Goal: Task Accomplishment & Management: Use online tool/utility

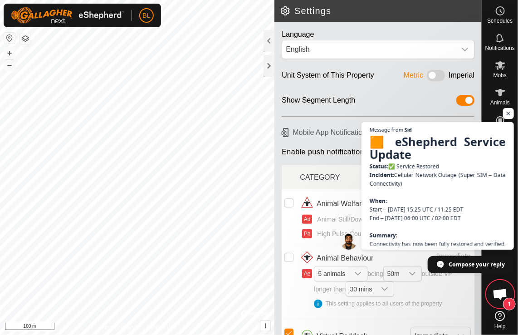
scroll to position [526, 0]
click at [509, 112] on span "Open chat" at bounding box center [508, 113] width 11 height 11
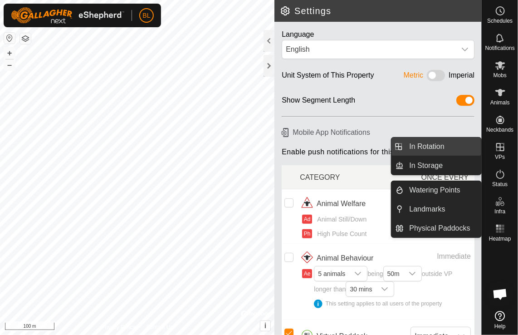
click at [437, 146] on link "In Rotation" at bounding box center [443, 146] width 78 height 18
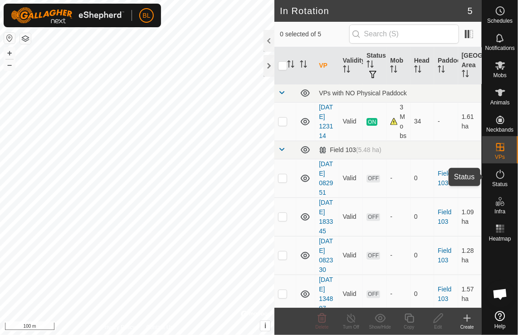
click at [499, 175] on icon at bounding box center [500, 174] width 11 height 11
click at [497, 175] on icon at bounding box center [500, 174] width 11 height 11
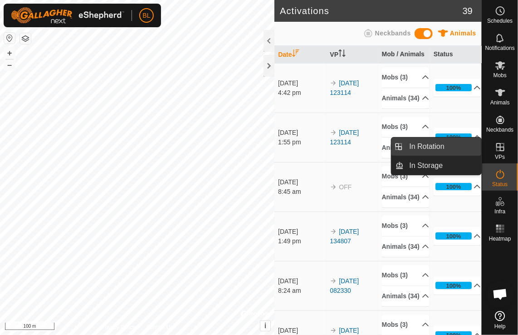
click at [433, 149] on span "In Rotation" at bounding box center [426, 146] width 35 height 11
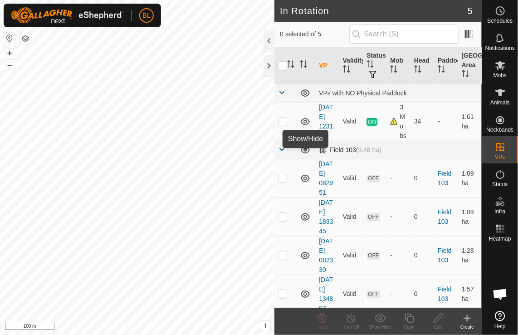
click at [306, 153] on icon at bounding box center [305, 149] width 9 height 7
click at [306, 155] on icon at bounding box center [305, 149] width 11 height 11
click at [338, 154] on div "Field 103 (5.48 ha)" at bounding box center [350, 150] width 63 height 8
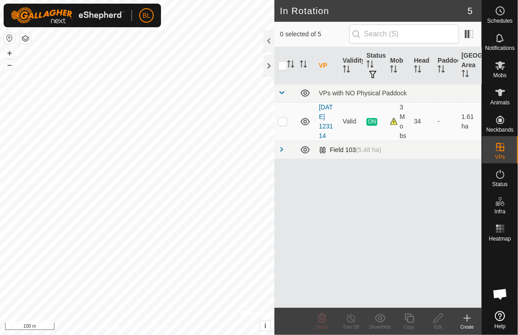
click at [338, 160] on div "VP Validity Status Mob Head Paddock Grazing Area VPs with NO Physical Paddock 2…" at bounding box center [377, 177] width 207 height 260
click at [280, 149] on span at bounding box center [281, 149] width 7 height 7
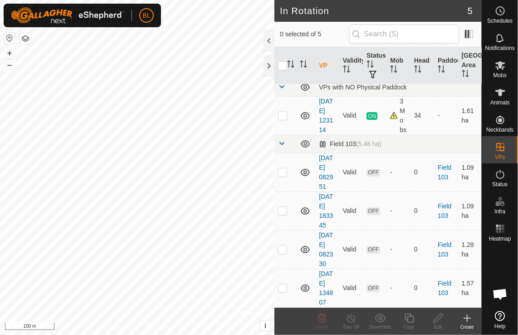
scroll to position [6, 0]
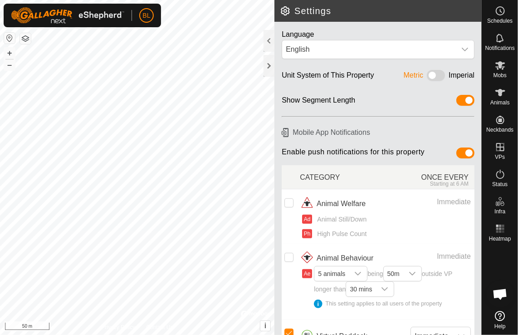
scroll to position [526, 0]
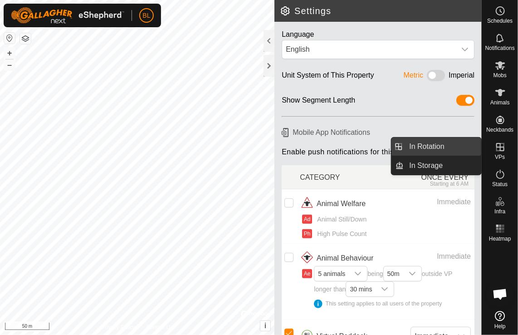
click at [426, 147] on link "In Rotation" at bounding box center [443, 146] width 78 height 18
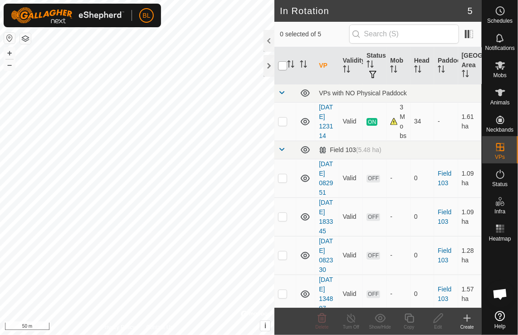
click at [284, 65] on input "checkbox" at bounding box center [282, 65] width 9 height 9
checkbox input "true"
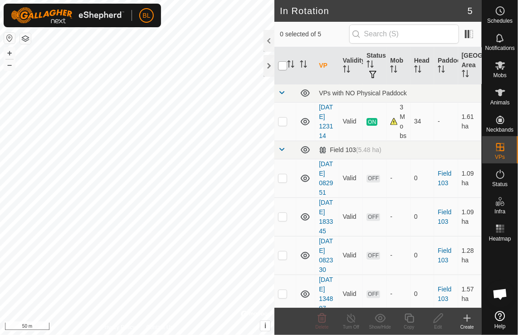
checkbox input "true"
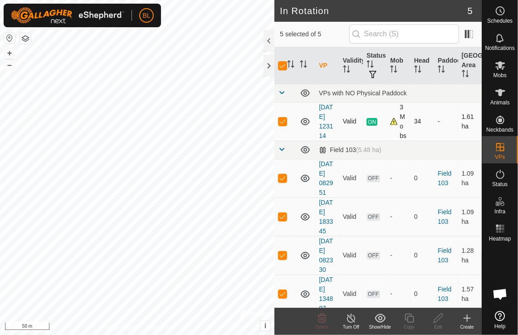
click at [283, 124] on p-checkbox at bounding box center [282, 120] width 9 height 7
checkbox input "false"
click at [322, 318] on icon at bounding box center [322, 317] width 11 height 11
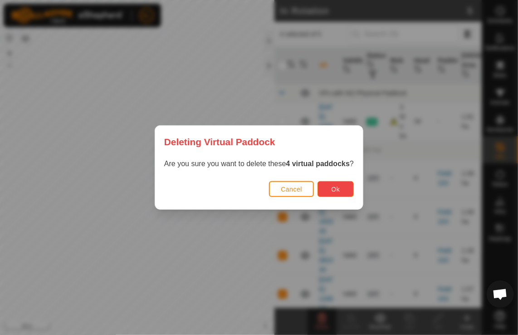
click at [327, 186] on button "Ok" at bounding box center [335, 189] width 36 height 16
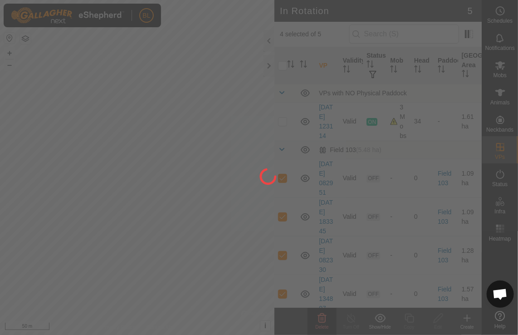
checkbox input "false"
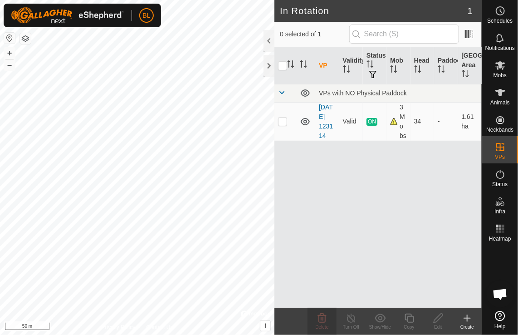
click at [467, 319] on icon at bounding box center [467, 318] width 0 height 6
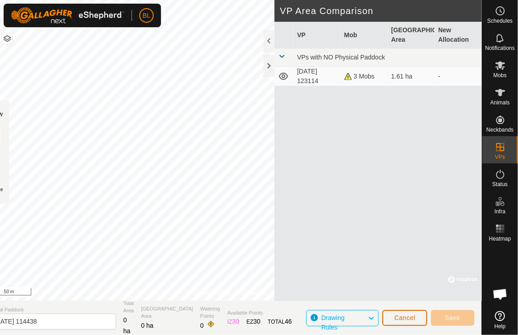
click at [422, 320] on button "Cancel" at bounding box center [404, 318] width 45 height 16
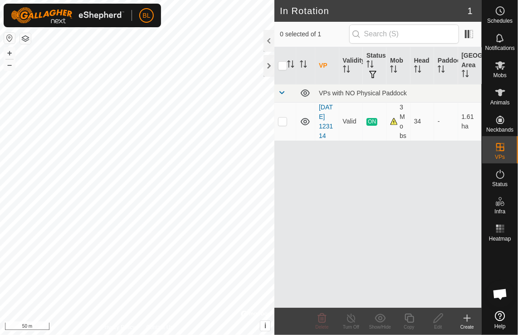
click at [465, 318] on icon at bounding box center [467, 318] width 6 height 0
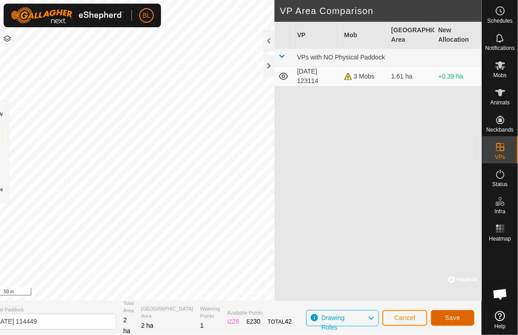
click at [453, 316] on span "Save" at bounding box center [452, 317] width 15 height 7
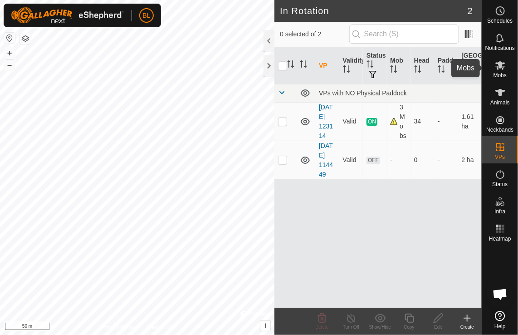
click at [504, 65] on icon at bounding box center [500, 65] width 11 height 11
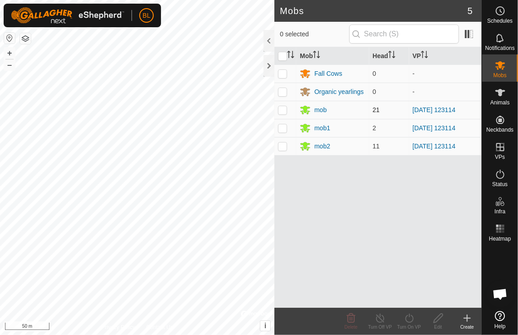
click at [283, 110] on p-checkbox at bounding box center [282, 109] width 9 height 7
checkbox input "true"
click at [287, 130] on p-checkbox at bounding box center [282, 127] width 9 height 7
checkbox input "true"
click at [287, 147] on p-checkbox at bounding box center [282, 145] width 9 height 7
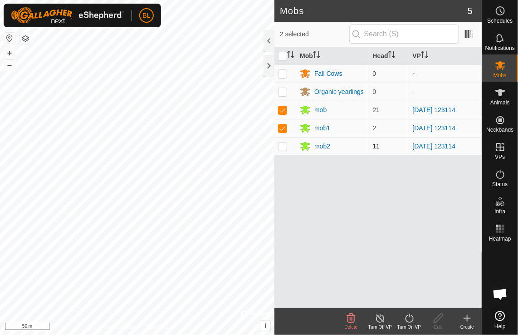
checkbox input "true"
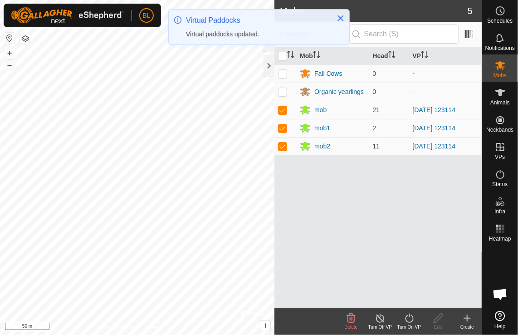
click at [410, 320] on icon at bounding box center [409, 317] width 11 height 11
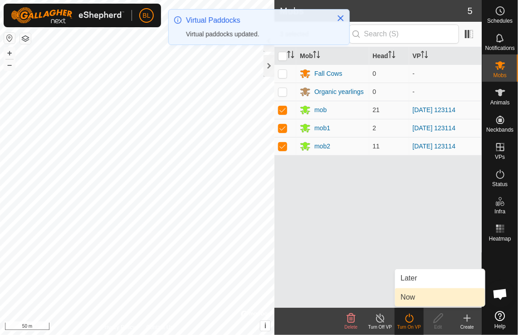
click at [414, 298] on link "Now" at bounding box center [440, 297] width 90 height 18
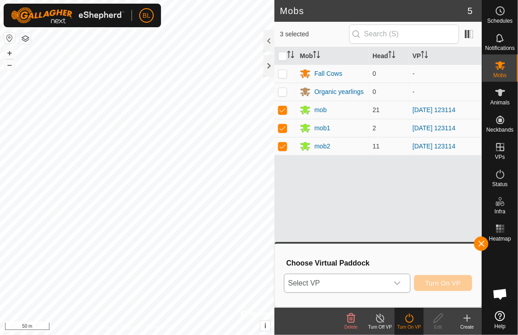
click at [401, 283] on icon "dropdown trigger" at bounding box center [397, 282] width 7 height 7
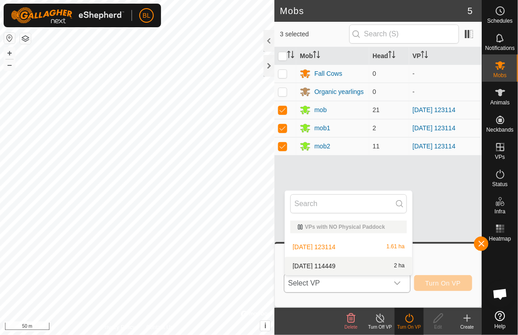
click at [346, 265] on li "[DATE] 114449 2 ha" at bounding box center [348, 266] width 127 height 18
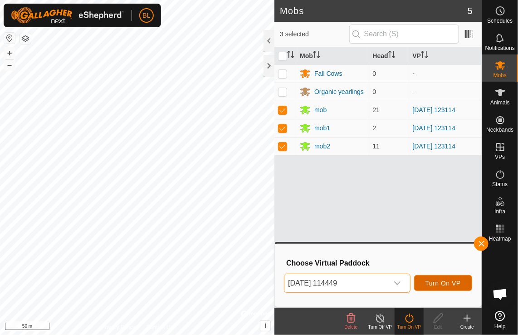
click at [440, 282] on span "Turn On VP" at bounding box center [442, 282] width 35 height 7
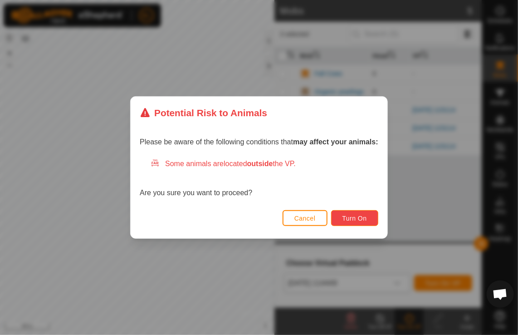
click at [354, 222] on button "Turn On" at bounding box center [354, 218] width 47 height 16
